Goal: Task Accomplishment & Management: Manage account settings

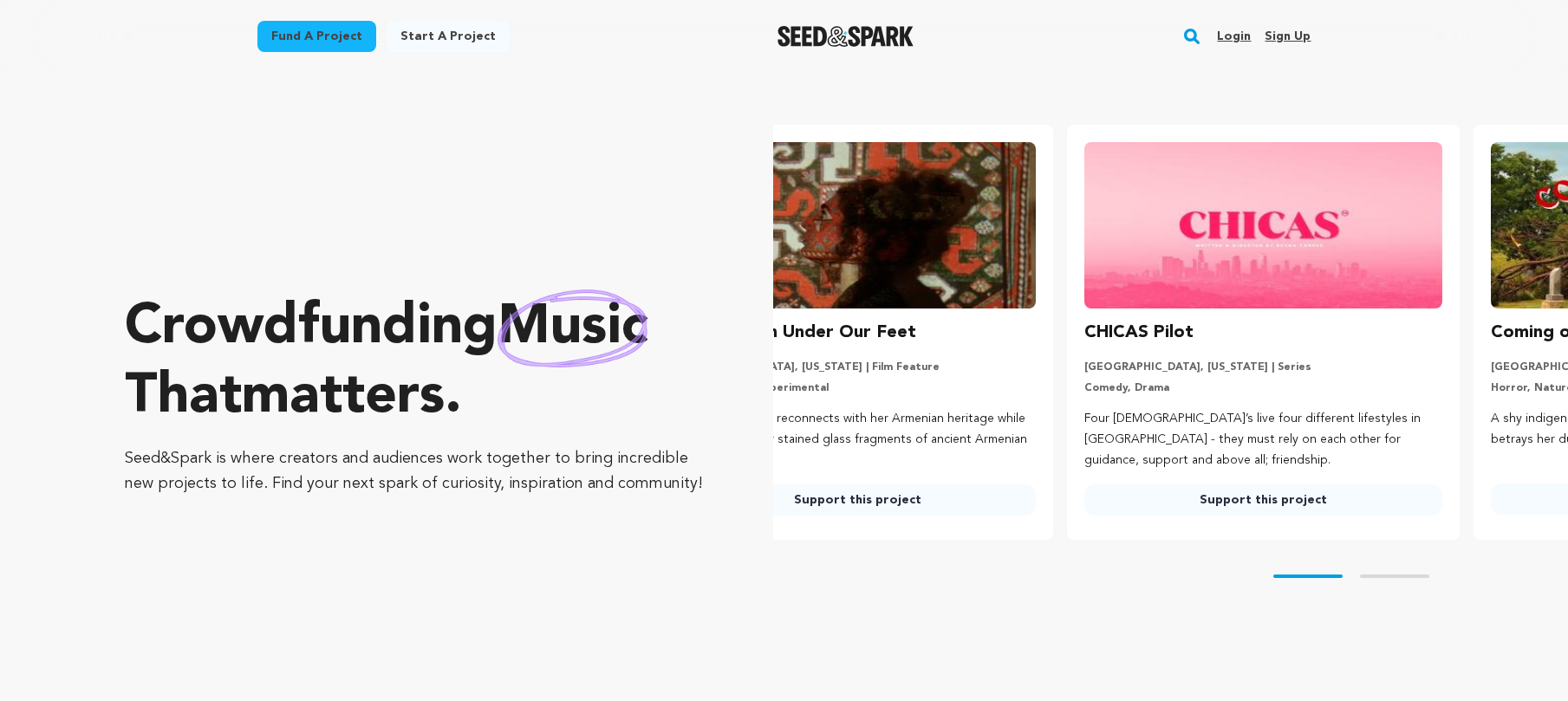
scroll to position [0, 15]
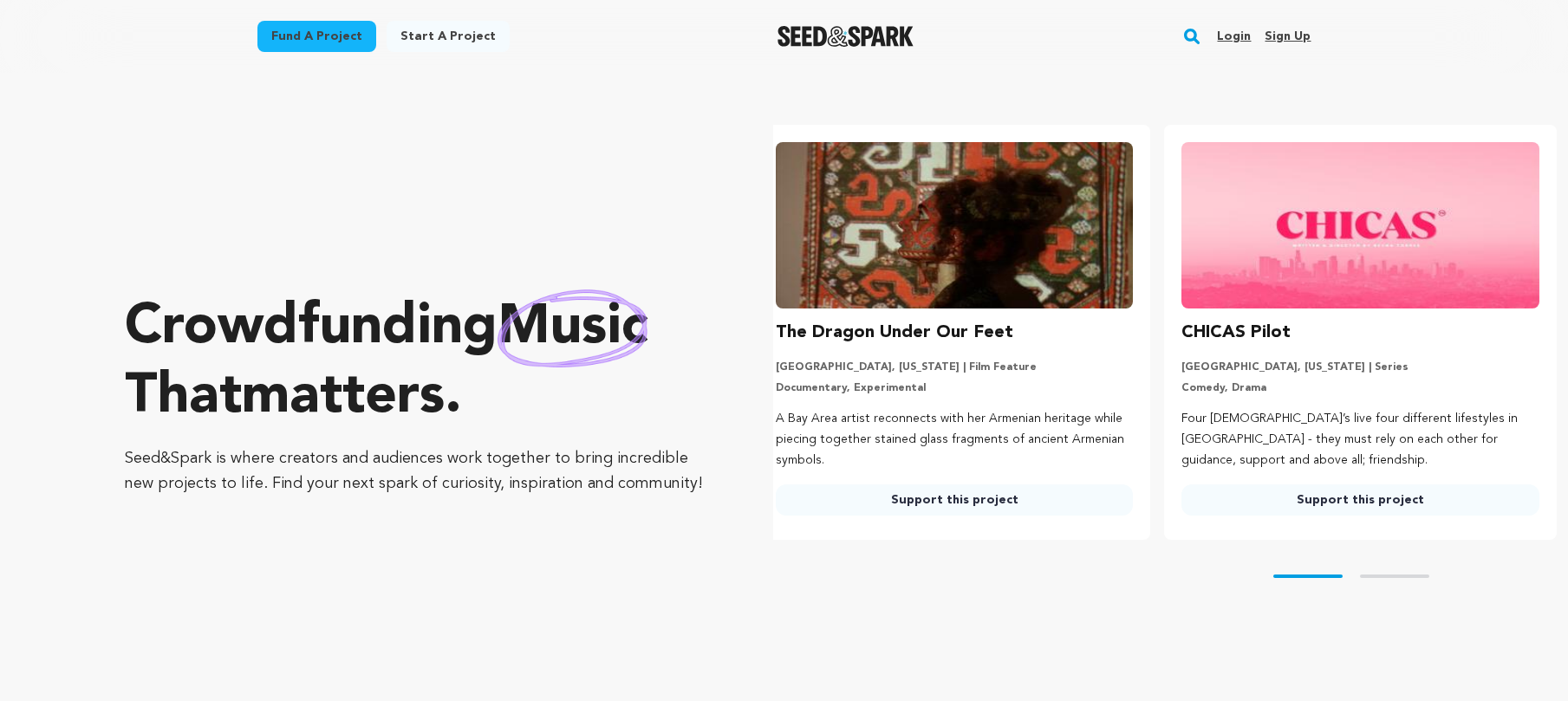
click at [1239, 32] on link "Login" at bounding box center [1233, 36] width 33 height 28
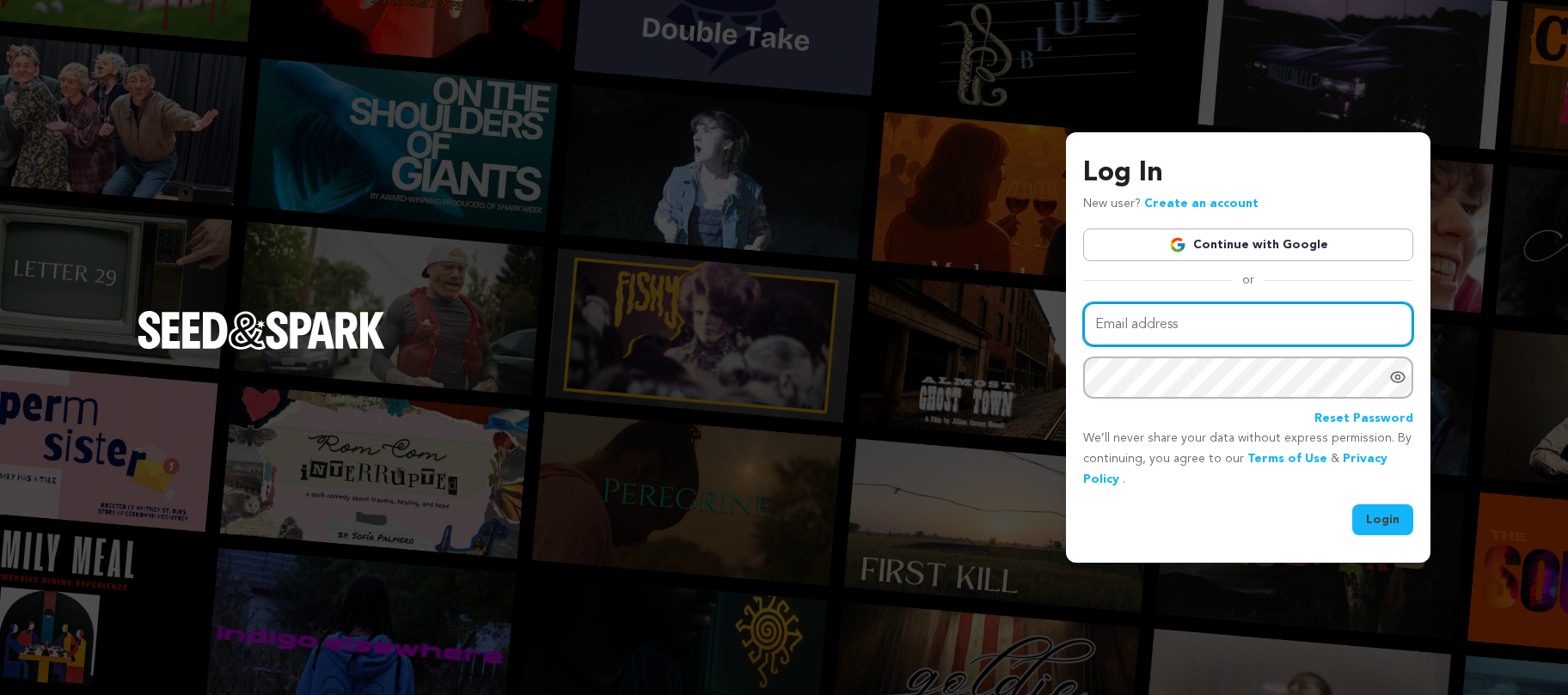
type input "arthauzproductions@gmail.com"
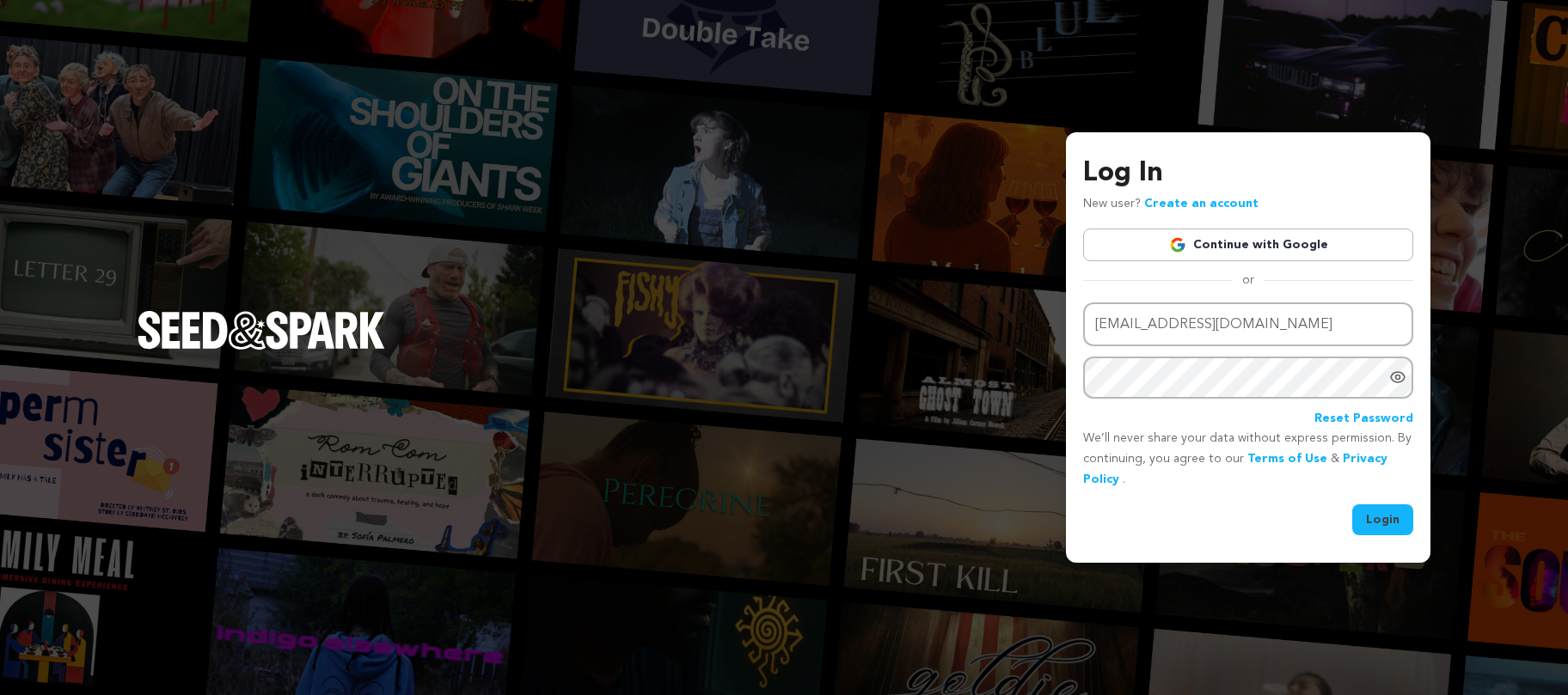
click at [1382, 511] on button "Login" at bounding box center [1382, 520] width 62 height 31
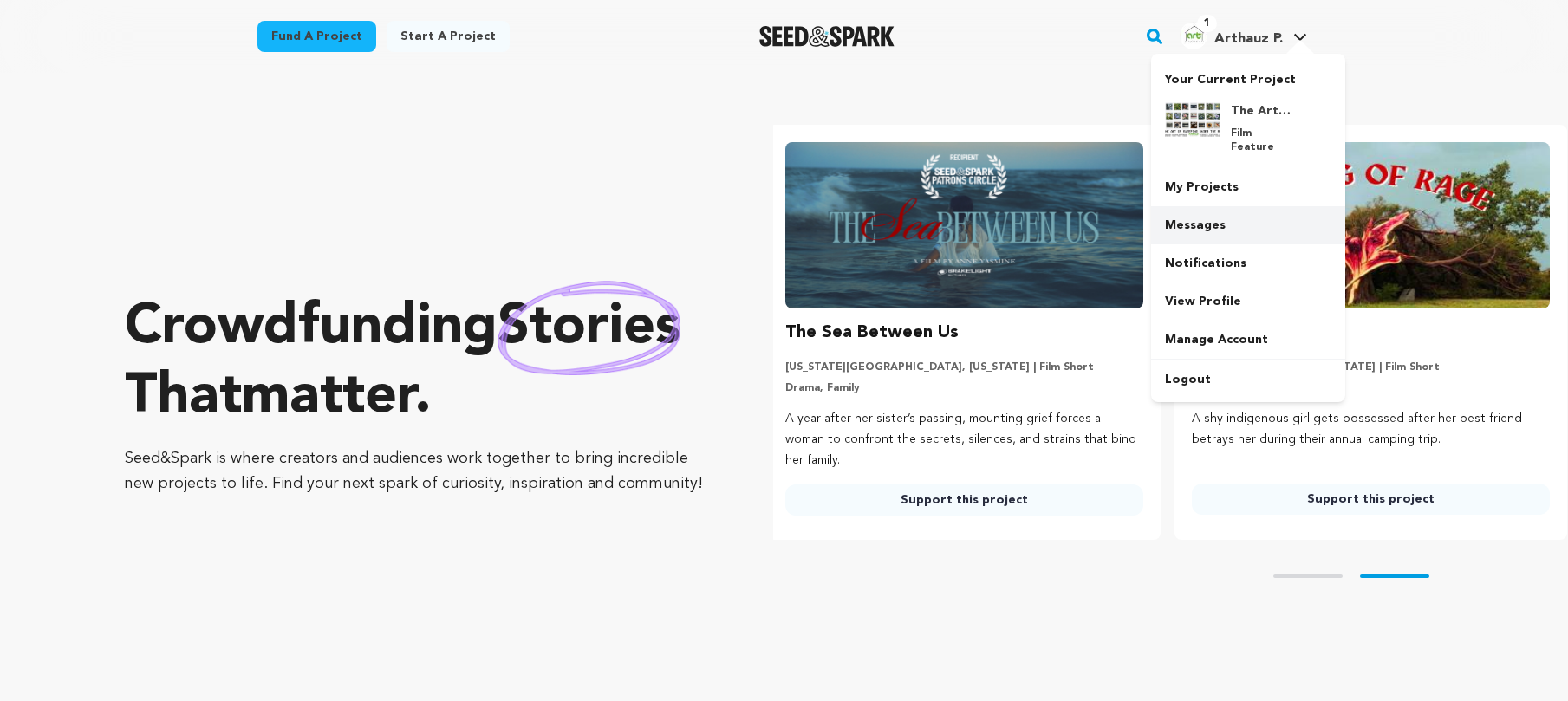
scroll to position [0, 419]
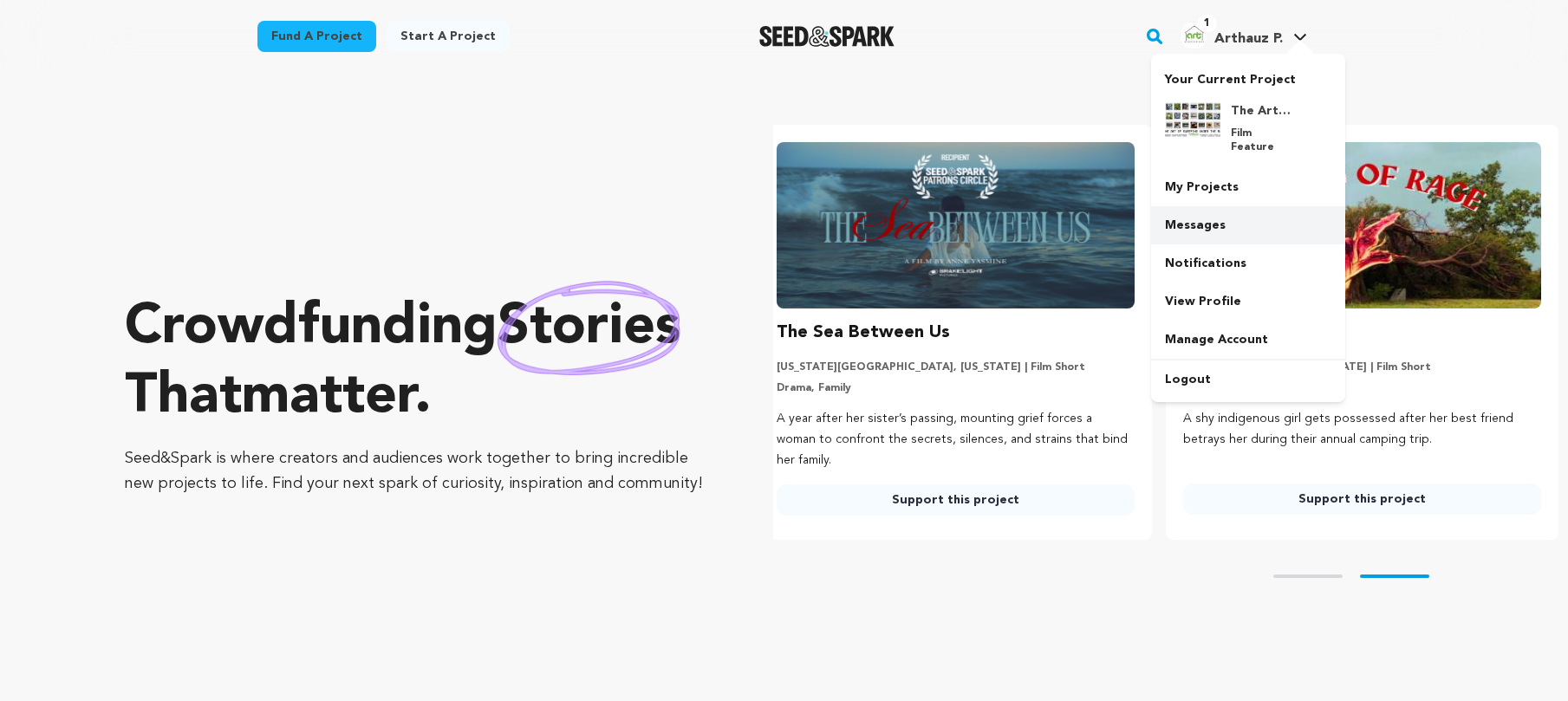
click at [1200, 210] on link "Messages" at bounding box center [1247, 225] width 194 height 38
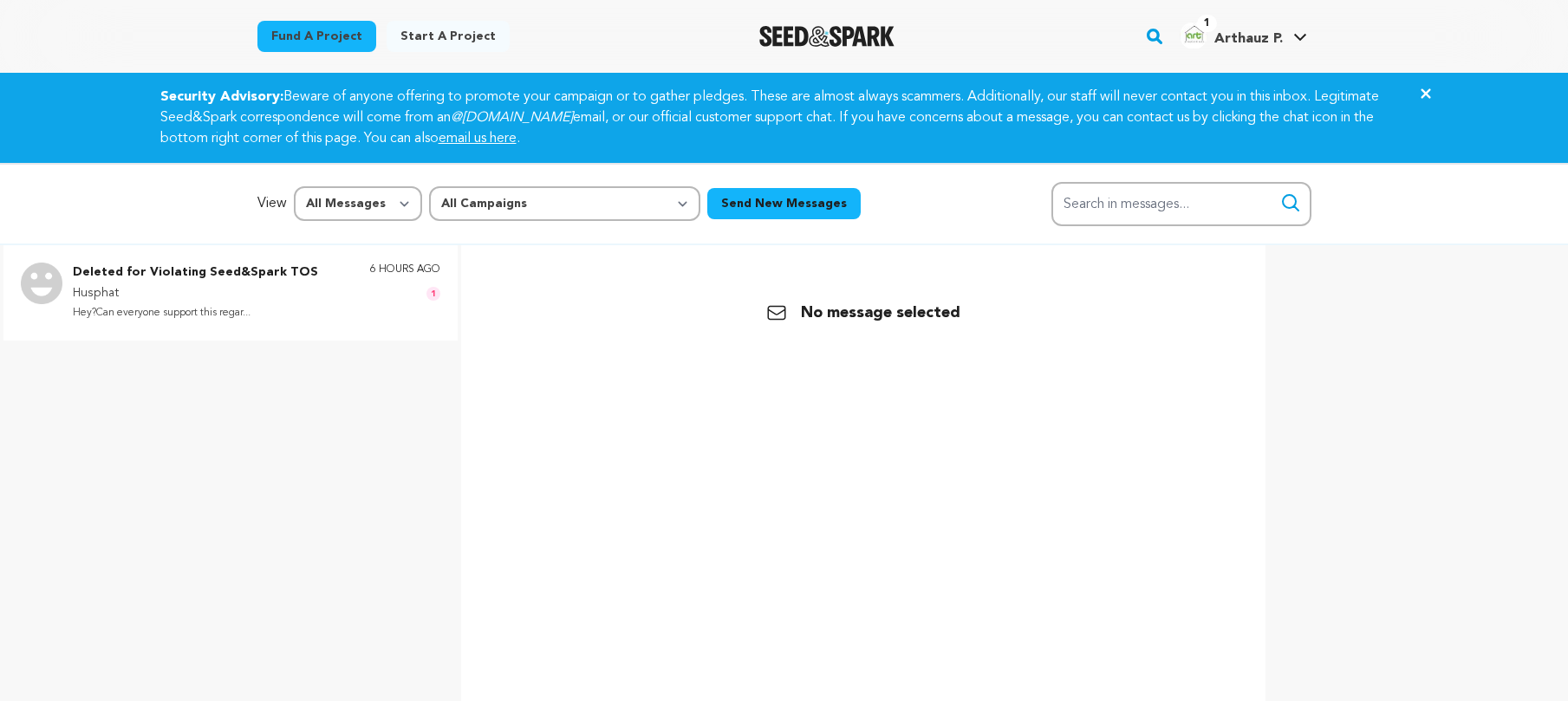
click at [265, 285] on p "Husphat" at bounding box center [195, 293] width 245 height 21
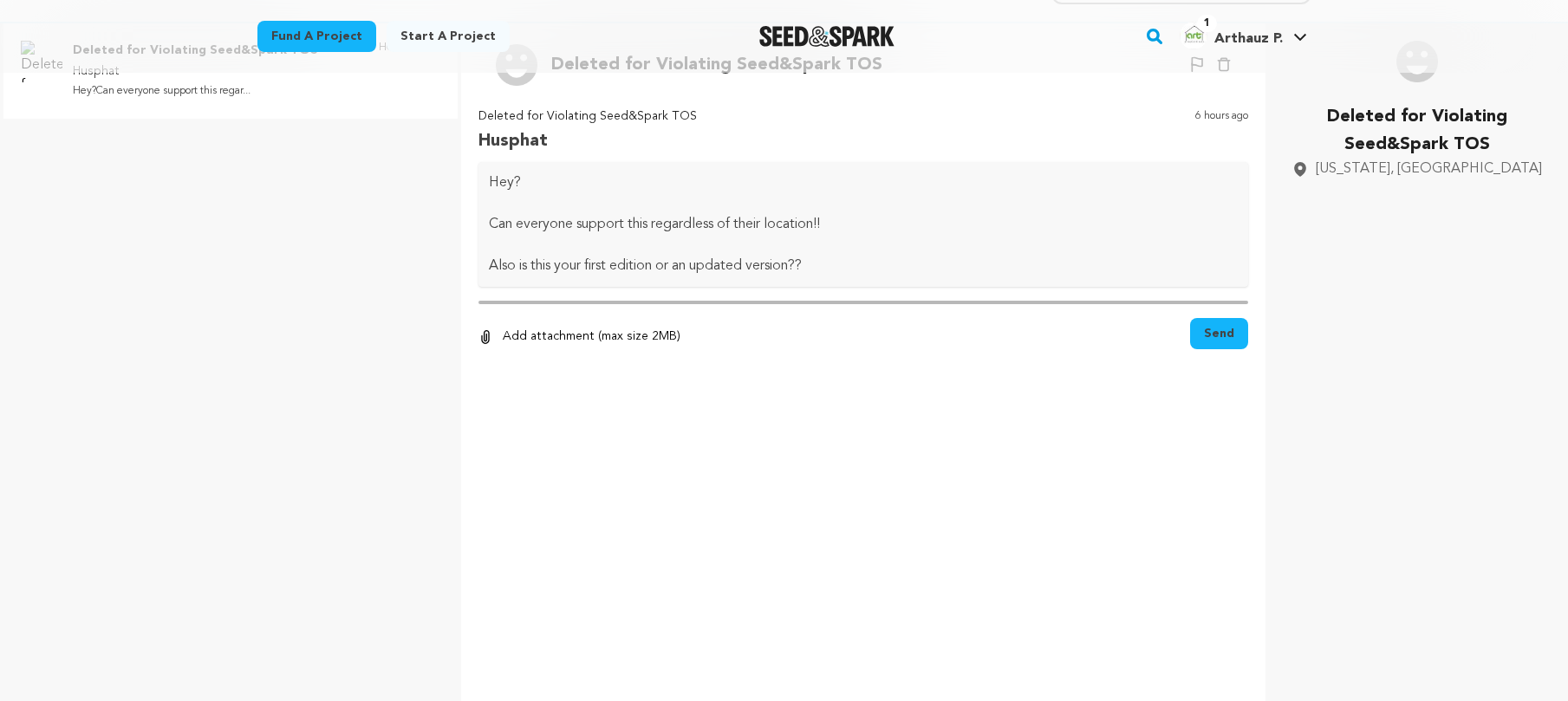
scroll to position [259, 0]
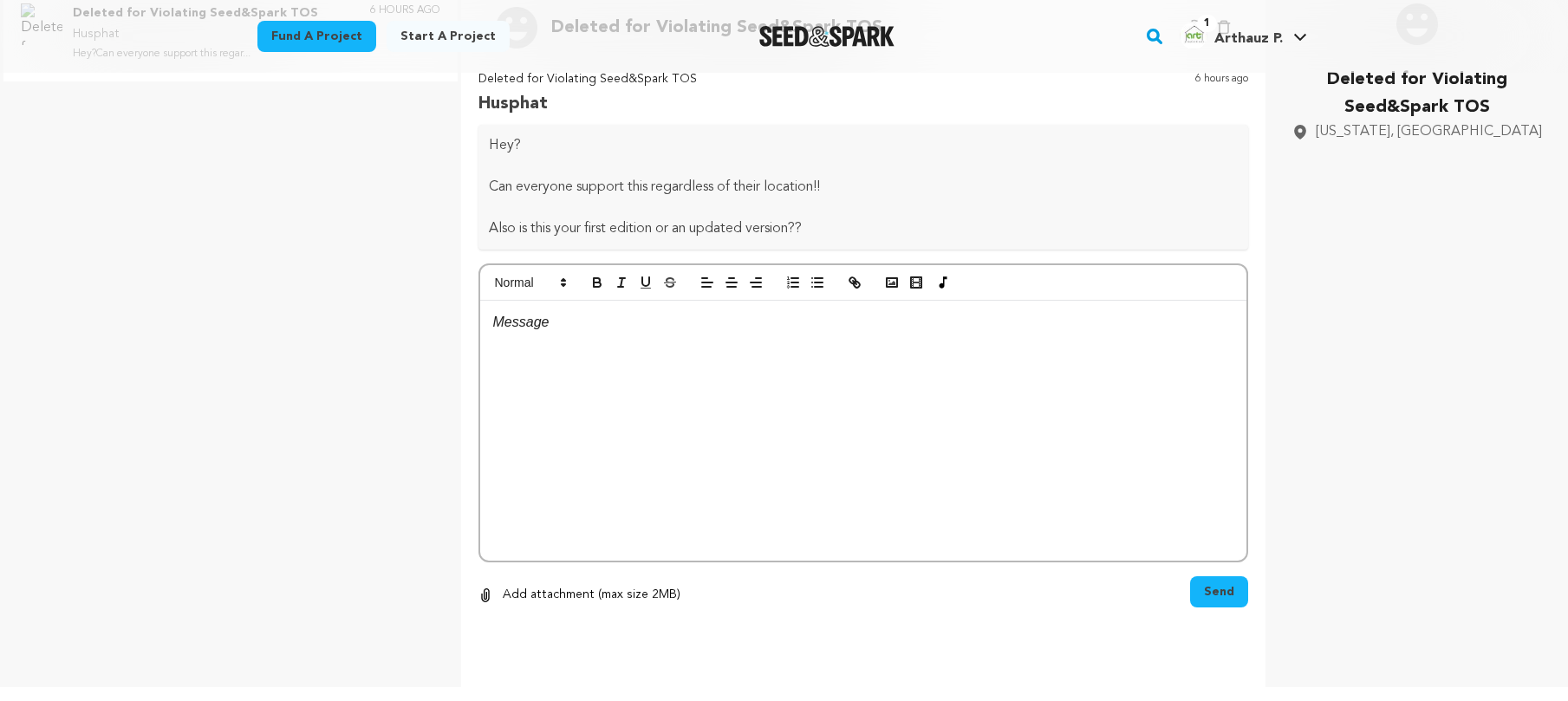
click at [935, 373] on div at bounding box center [863, 431] width 767 height 260
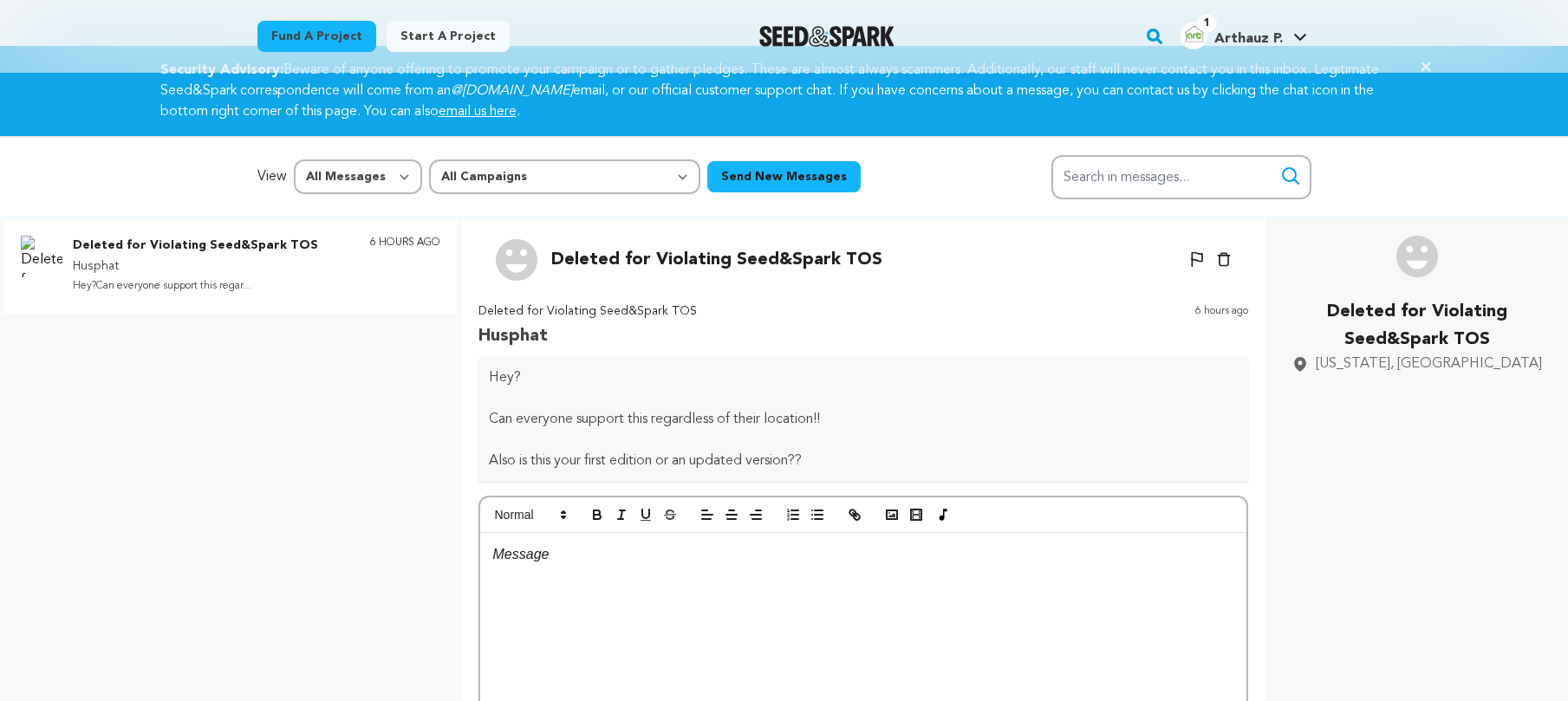
scroll to position [29, 0]
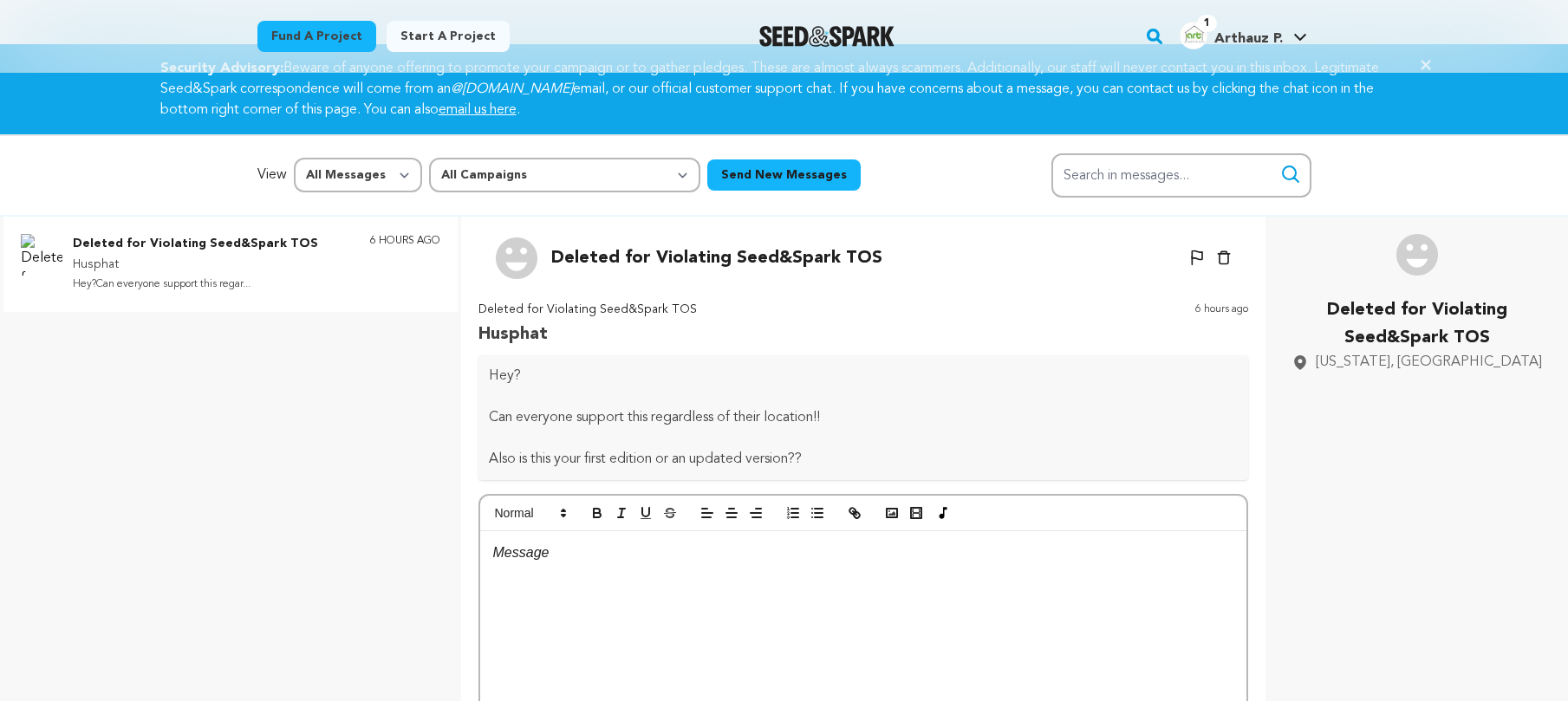
click at [196, 256] on p "Husphat" at bounding box center [195, 265] width 245 height 21
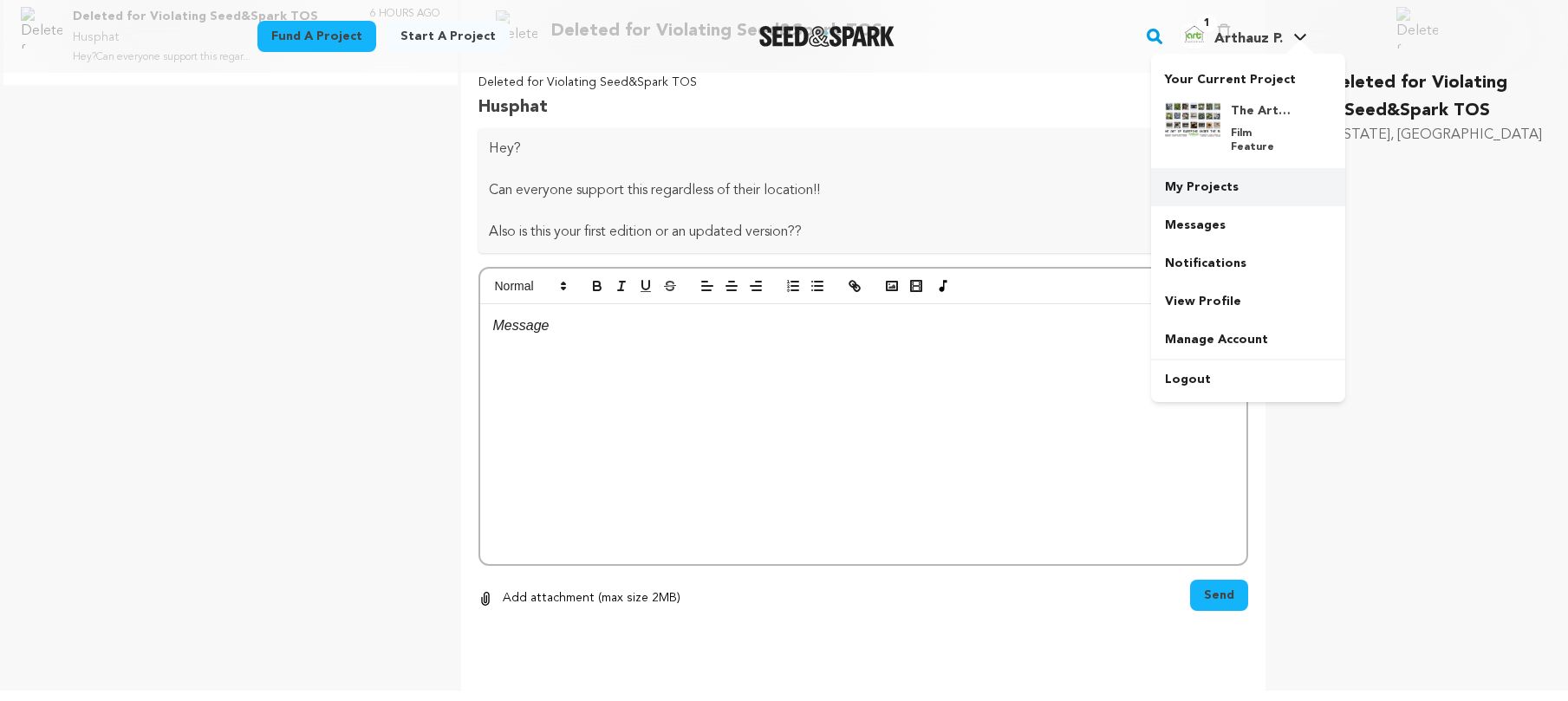
scroll to position [259, 0]
click at [1223, 168] on link "My Projects" at bounding box center [1247, 187] width 194 height 38
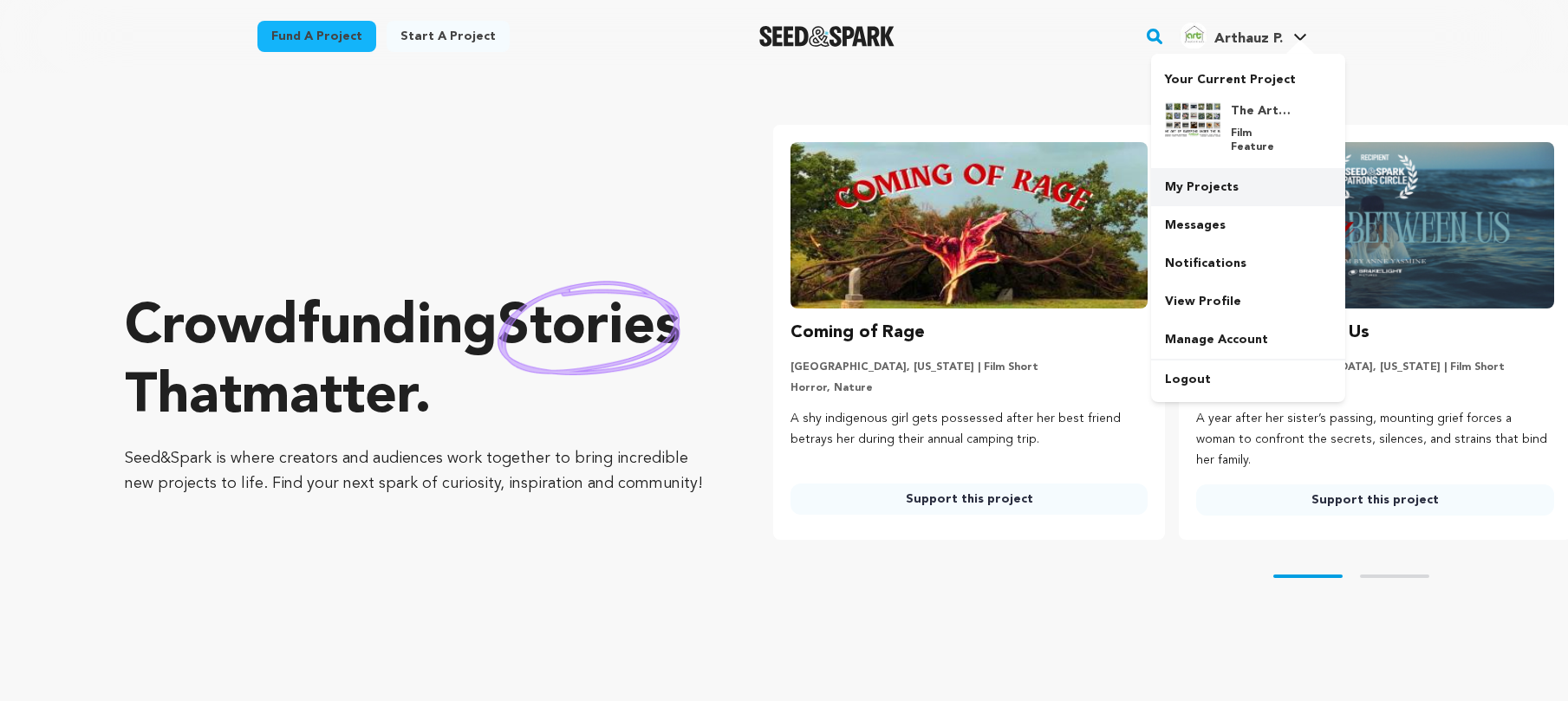
click at [1224, 168] on link "My Projects" at bounding box center [1247, 187] width 194 height 38
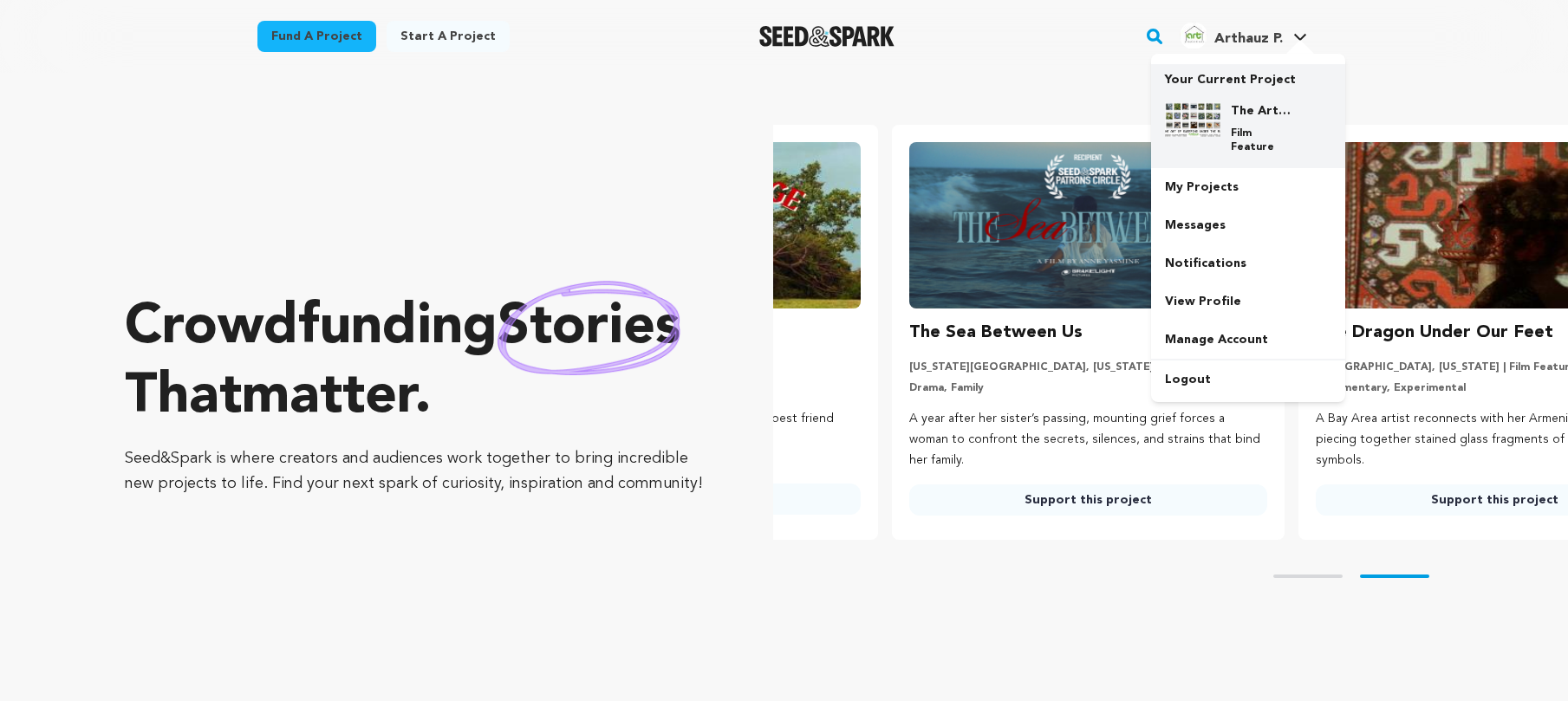
scroll to position [0, 397]
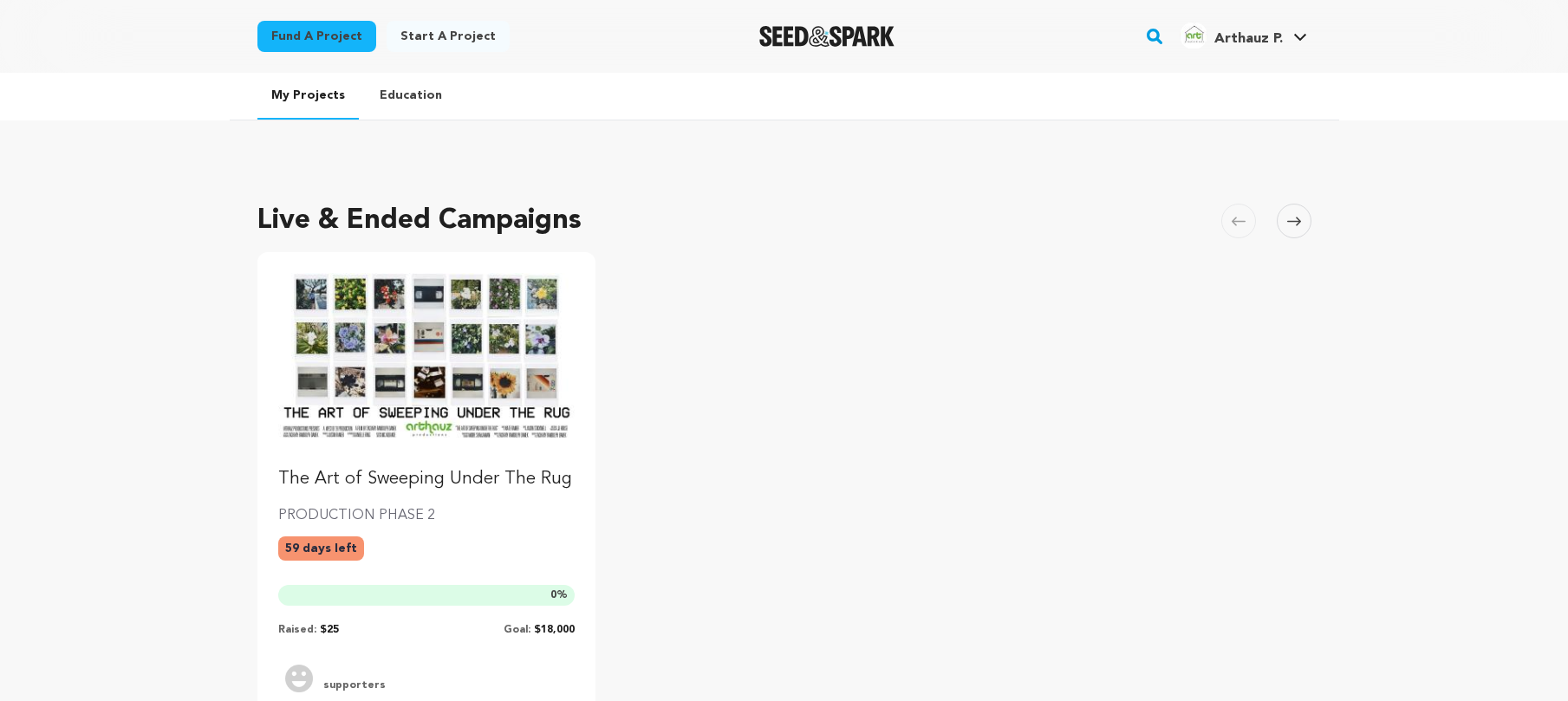
click at [385, 378] on img "Fund The Art of Sweeping Under The Rug" at bounding box center [427, 355] width 297 height 166
